Goal: Task Accomplishment & Management: Manage account settings

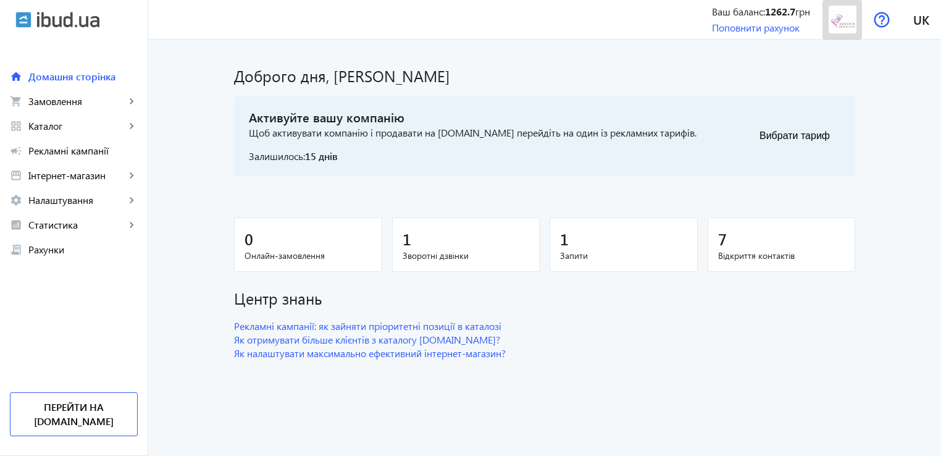
click at [845, 20] on img at bounding box center [842, 20] width 28 height 28
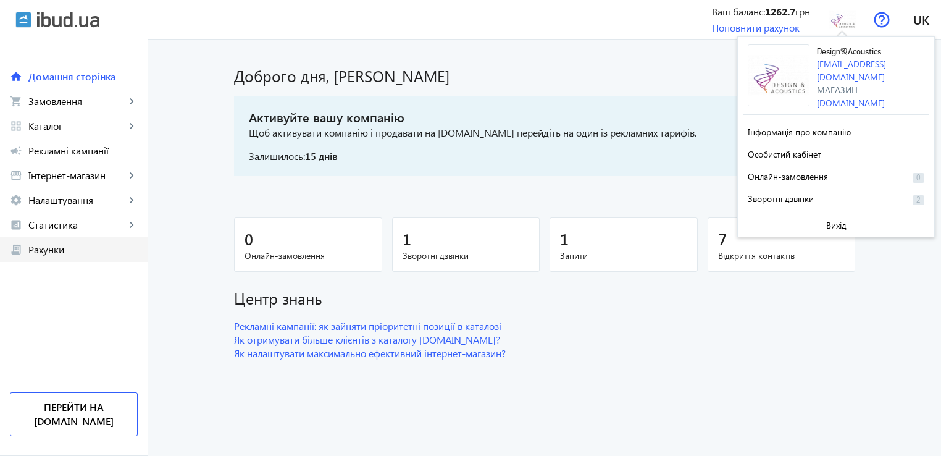
click at [78, 240] on link "receipt_long Рахунки" at bounding box center [74, 249] width 148 height 25
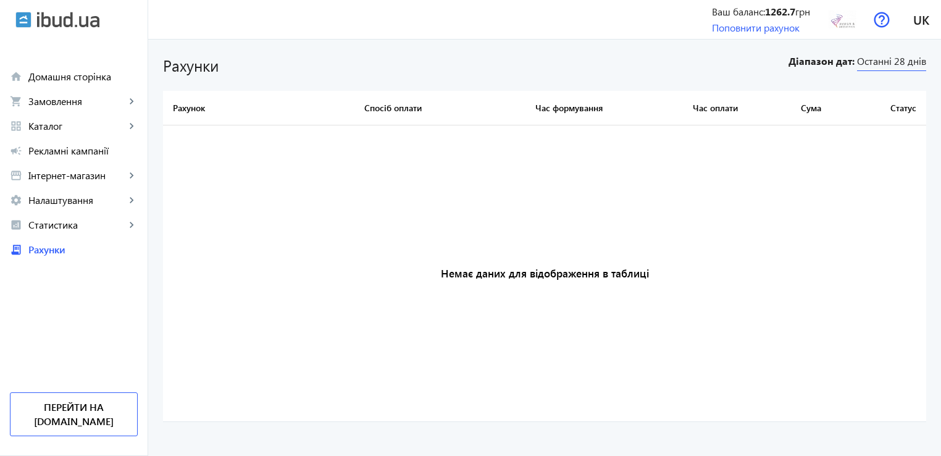
click at [904, 61] on span "Останні 28 днів" at bounding box center [891, 62] width 69 height 17
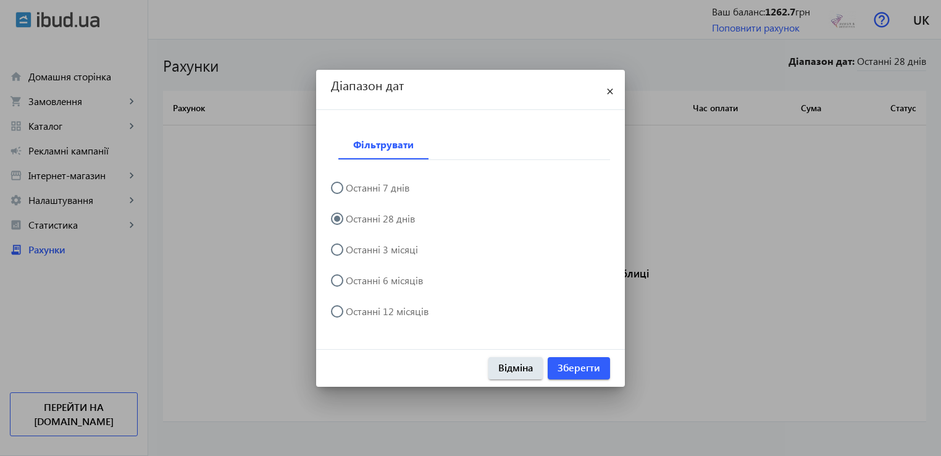
click at [413, 315] on label "Останні 12 місяців" at bounding box center [385, 311] width 85 height 10
click at [356, 315] on input "Останні 12 місяців" at bounding box center [343, 317] width 25 height 25
radio input "true"
click at [568, 365] on span "Зберегти" at bounding box center [578, 367] width 43 height 14
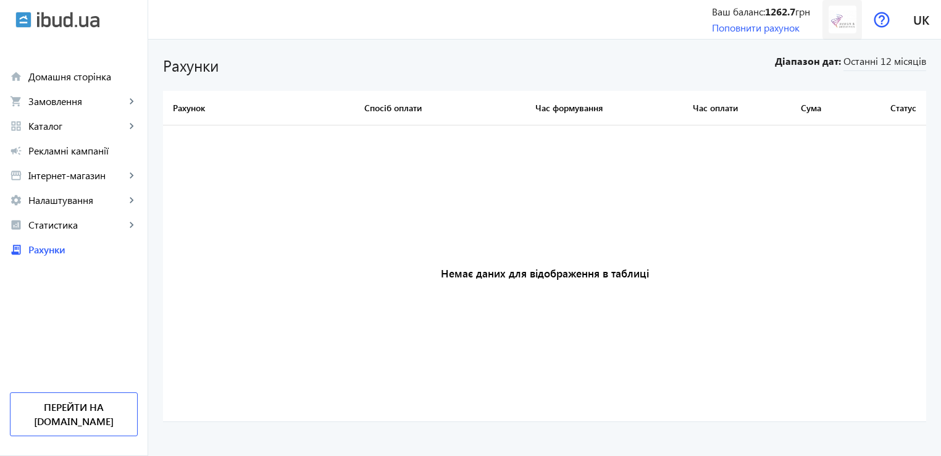
click at [851, 20] on img at bounding box center [842, 20] width 28 height 28
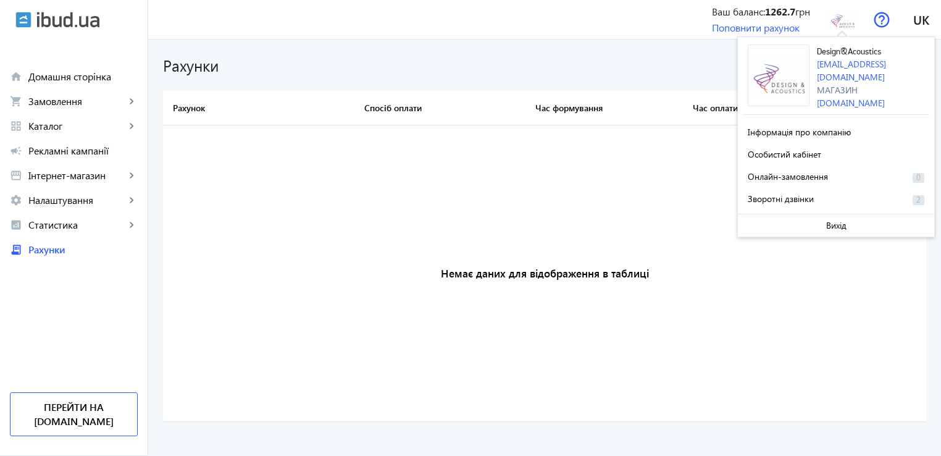
click at [841, 48] on span "Design&Acoustics" at bounding box center [849, 52] width 64 height 9
click at [852, 97] on link "[DOMAIN_NAME]" at bounding box center [851, 103] width 68 height 12
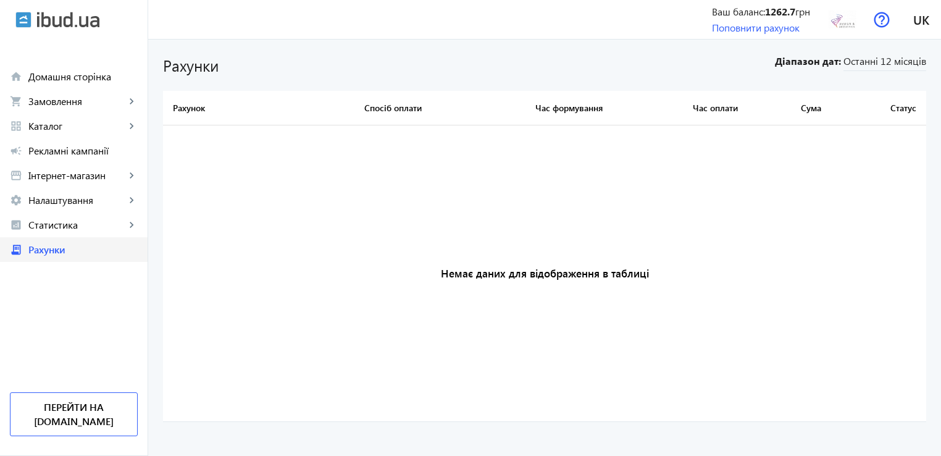
click at [62, 251] on span "Рахунки" at bounding box center [82, 249] width 109 height 12
